Goal: Ask a question

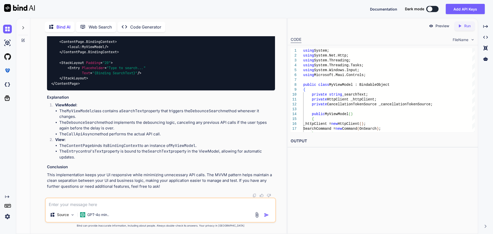
scroll to position [1511, 0]
click at [111, 201] on textarea at bounding box center [160, 202] width 229 height 9
click at [164, 200] on textarea at bounding box center [160, 202] width 229 height 9
type textarea "can we use weakreference for hitting method of viewmodel from model in .net maui"
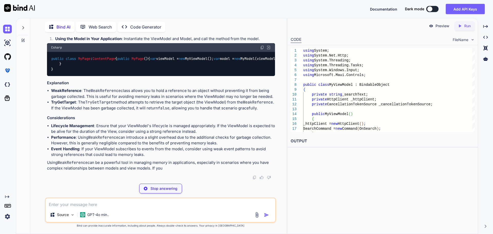
scroll to position [1823, 0]
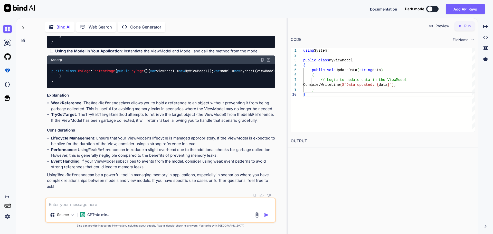
click at [145, 44] on code "public class MyModel { private WeakReference<MyViewModel> _viewModelReference; …" at bounding box center [167, 23] width 232 height 42
click at [116, 44] on code "public class MyModel { private WeakReference<MyViewModel> _viewModelReference; …" at bounding box center [167, 23] width 232 height 42
click at [143, 48] on div "public class MyModel { private WeakReference<MyViewModel> _viewModelReference; …" at bounding box center [161, 23] width 228 height 50
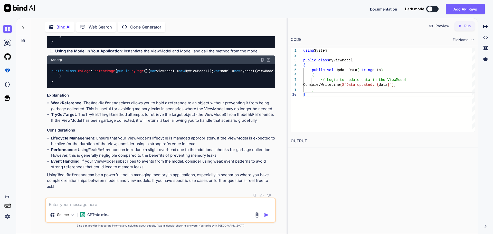
click at [236, 7] on span "MyViewModel viewModel" at bounding box center [257, 5] width 43 height 5
click at [171, 48] on div "public class MyModel { private WeakReference<MyViewModel> _viewModelReference; …" at bounding box center [161, 23] width 228 height 50
click at [112, 84] on code "public class MyPage : ContentPage { public MyPage () { var viewModel = new MyVi…" at bounding box center [226, 76] width 351 height 16
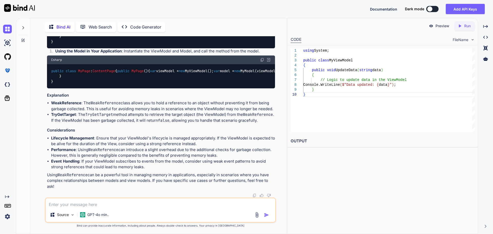
scroll to position [1810, 0]
click at [116, 208] on div "Source GPT-4o min.." at bounding box center [160, 209] width 231 height 25
click at [123, 203] on textarea at bounding box center [160, 202] width 229 height 9
type textarea "i have"
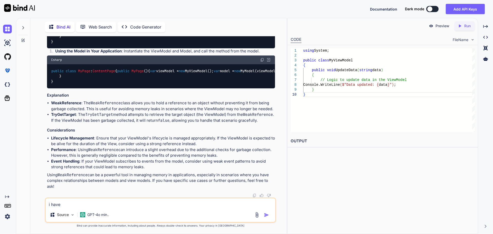
click at [132, 48] on div "public class MyModel { private WeakReference<MyViewModel> _viewModelReference; …" at bounding box center [161, 23] width 228 height 50
